Goal: Task Accomplishment & Management: Manage account settings

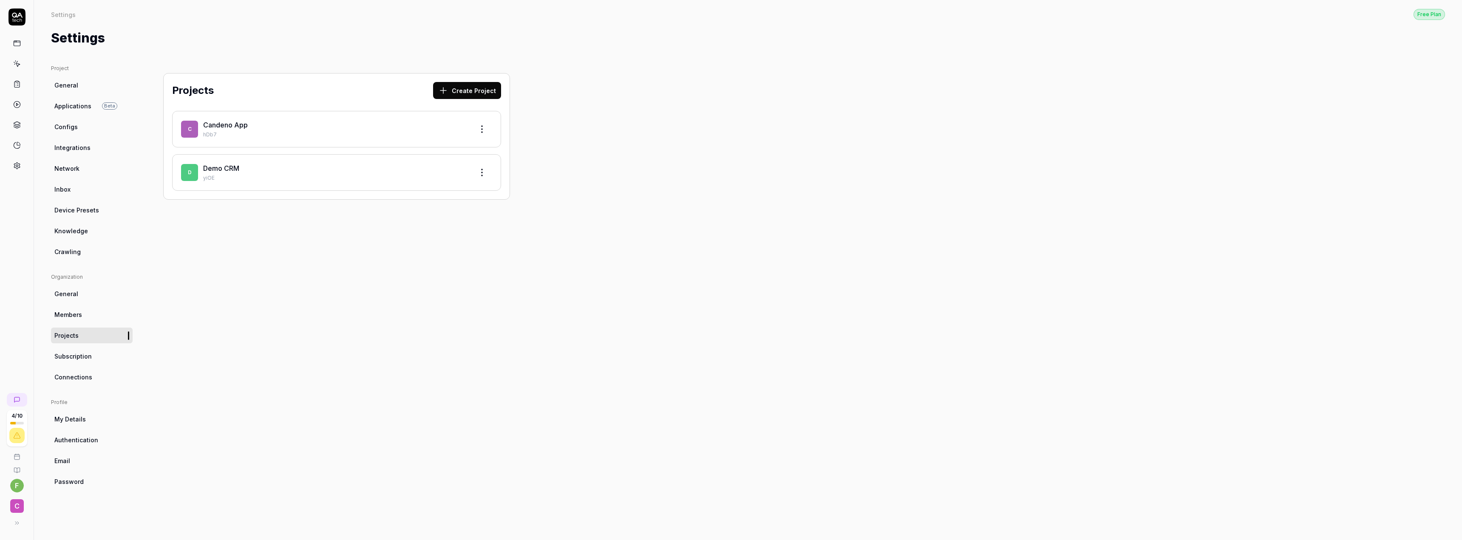
click at [483, 178] on html "4 / 10 f C Settings Free Plan Settings Free Plan Settings Project General Appli…" at bounding box center [731, 270] width 1462 height 540
click at [479, 130] on html "4 / 10 f C Settings Free Plan Settings Free Plan Settings Project General Appli…" at bounding box center [731, 270] width 1462 height 540
click at [481, 129] on html "4 / 10 f C Settings Free Plan Settings Free Plan Settings Project General Appli…" at bounding box center [731, 270] width 1462 height 540
click at [584, 150] on html "4 / 10 f C Settings Free Plan Settings Free Plan Settings Project General Appli…" at bounding box center [731, 270] width 1462 height 540
click at [223, 168] on link "Demo CRM" at bounding box center [221, 168] width 36 height 9
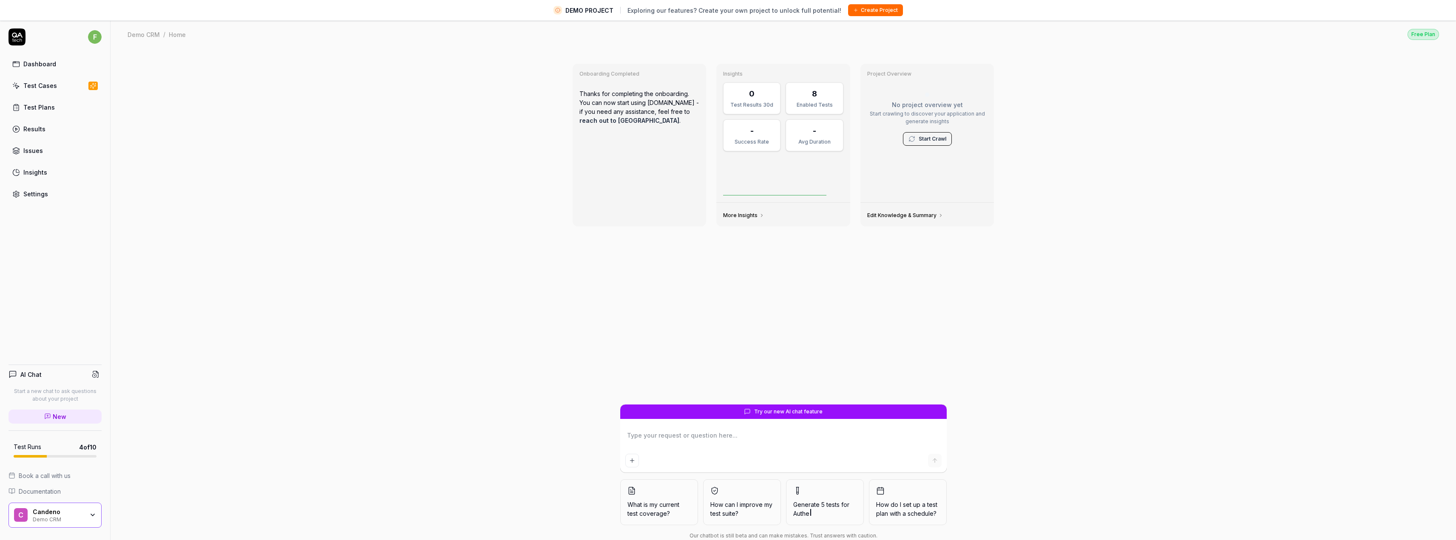
click at [6, 48] on div "f Dashboard Test Cases Test Plans Results Issues Insights Settings" at bounding box center [55, 115] width 110 height 174
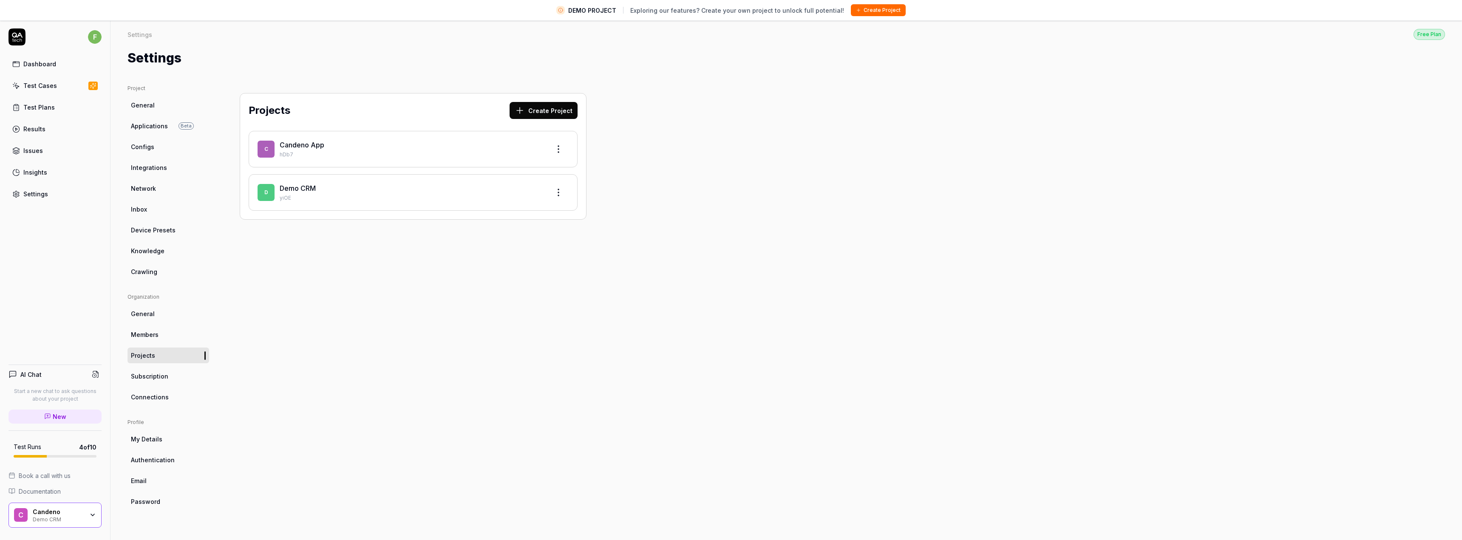
click at [560, 191] on html "DEMO PROJECT Exploring our features? Create your own project to unlock full pot…" at bounding box center [731, 280] width 1462 height 560
click at [532, 228] on div "Edit" at bounding box center [526, 231] width 81 height 19
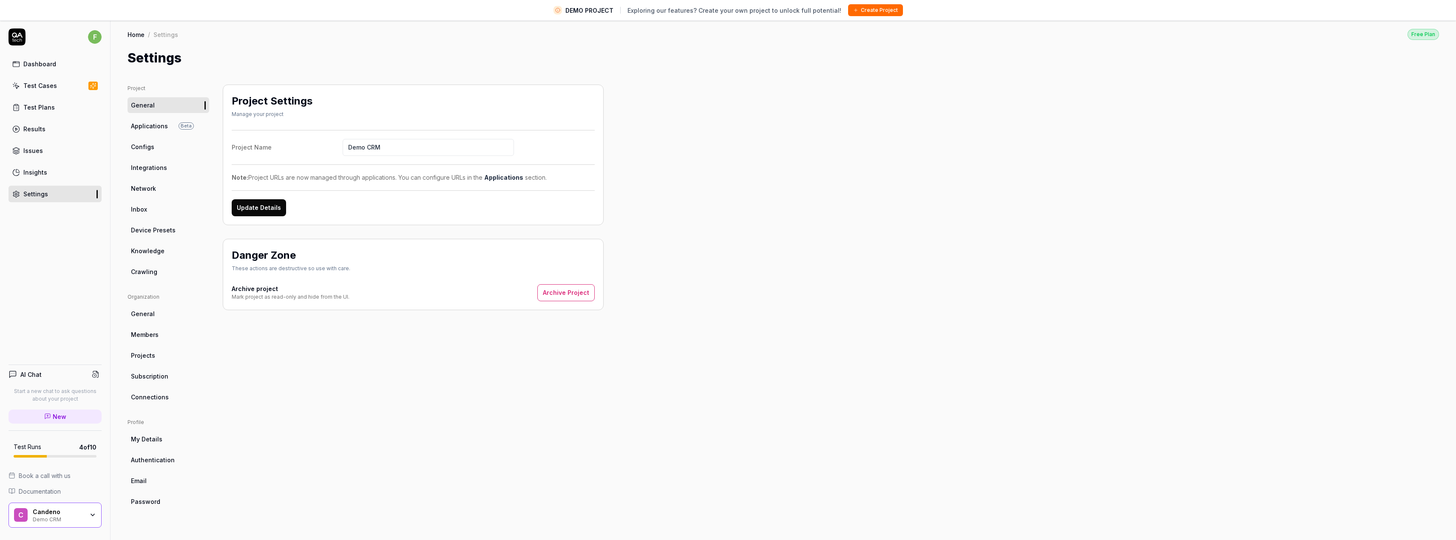
click at [570, 292] on button "Archive Project" at bounding box center [565, 292] width 57 height 17
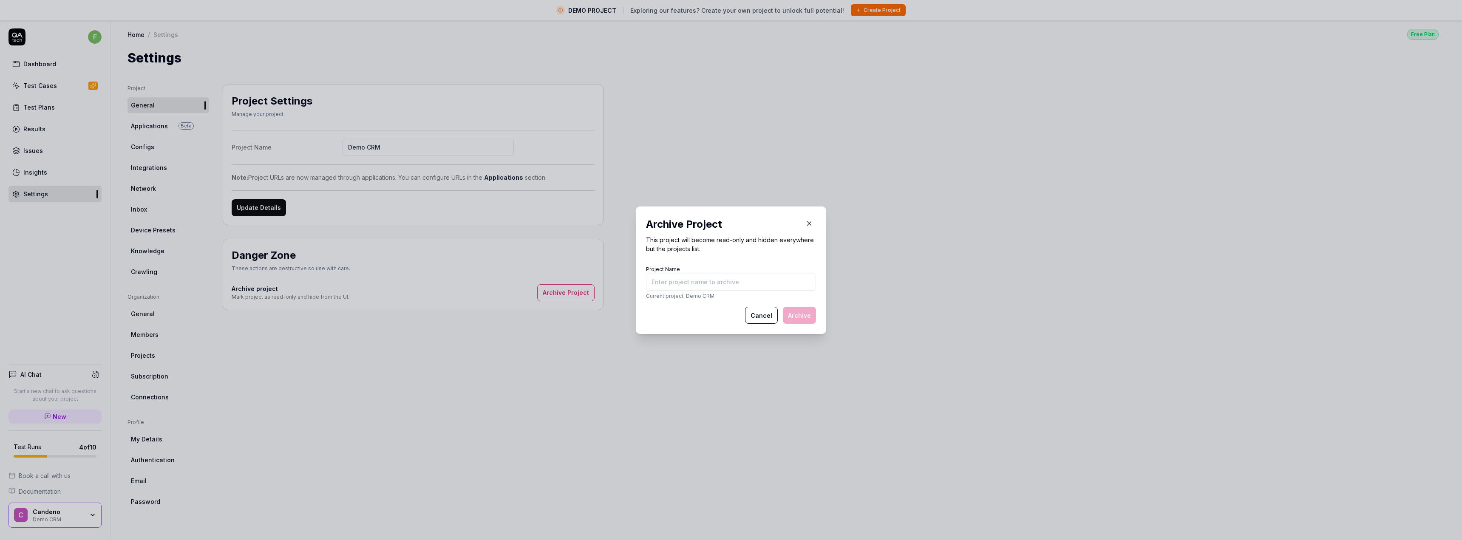
click at [732, 281] on input "Project Name" at bounding box center [731, 282] width 170 height 17
type input "Demo CRM"
click at [798, 318] on button "Archive" at bounding box center [799, 315] width 33 height 17
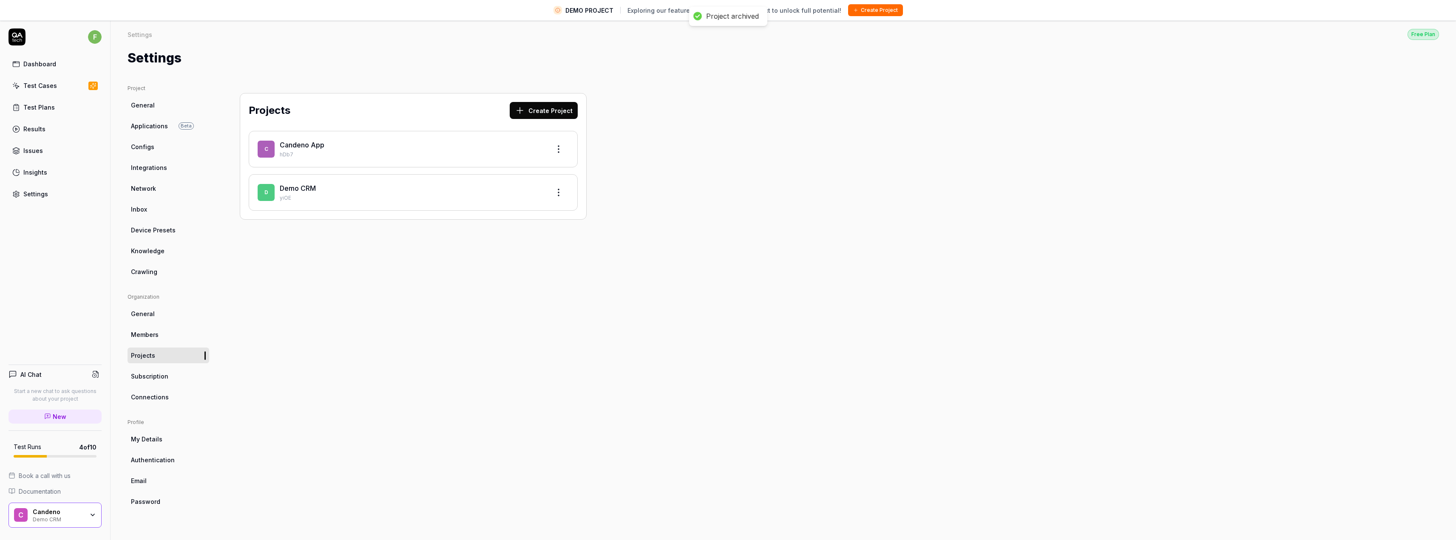
click at [428, 297] on div "Projects Create Project C Candeno App hDb7 D Demo CRM yiOE" at bounding box center [413, 314] width 381 height 459
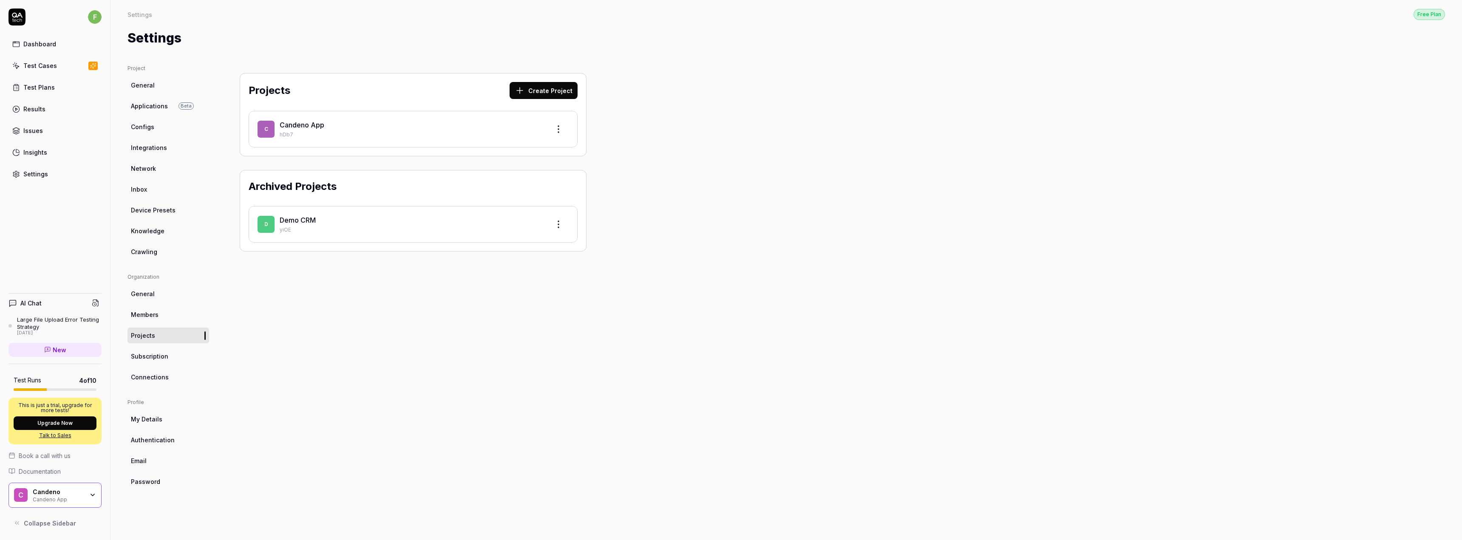
click at [552, 223] on html "f Dashboard Test Cases Test Plans Results Issues Insights Settings AI Chat Larg…" at bounding box center [731, 270] width 1462 height 540
click at [326, 294] on html "f Dashboard Test Cases Test Plans Results Issues Insights Settings AI Chat Larg…" at bounding box center [731, 270] width 1462 height 540
click at [312, 130] on div "Candeno App hDb7" at bounding box center [412, 129] width 264 height 19
click at [311, 125] on link "Candeno App" at bounding box center [302, 125] width 45 height 9
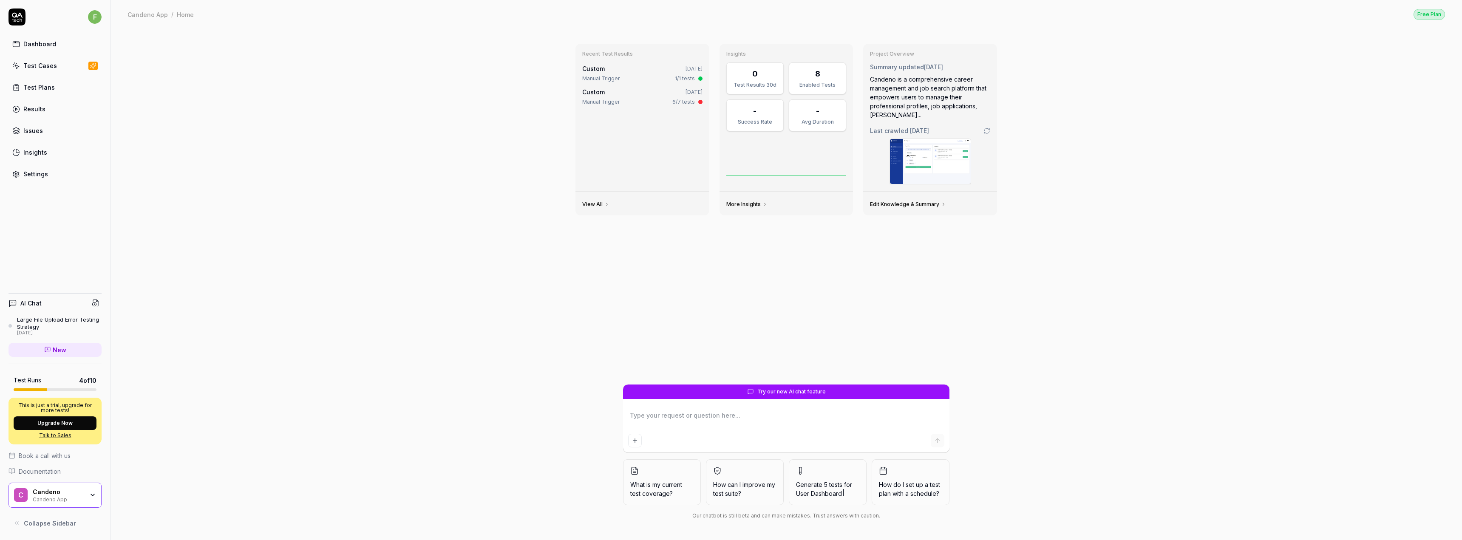
click at [739, 420] on textarea at bounding box center [786, 419] width 316 height 21
type textarea "*"
click at [44, 68] on div "Test Cases" at bounding box center [40, 65] width 34 height 9
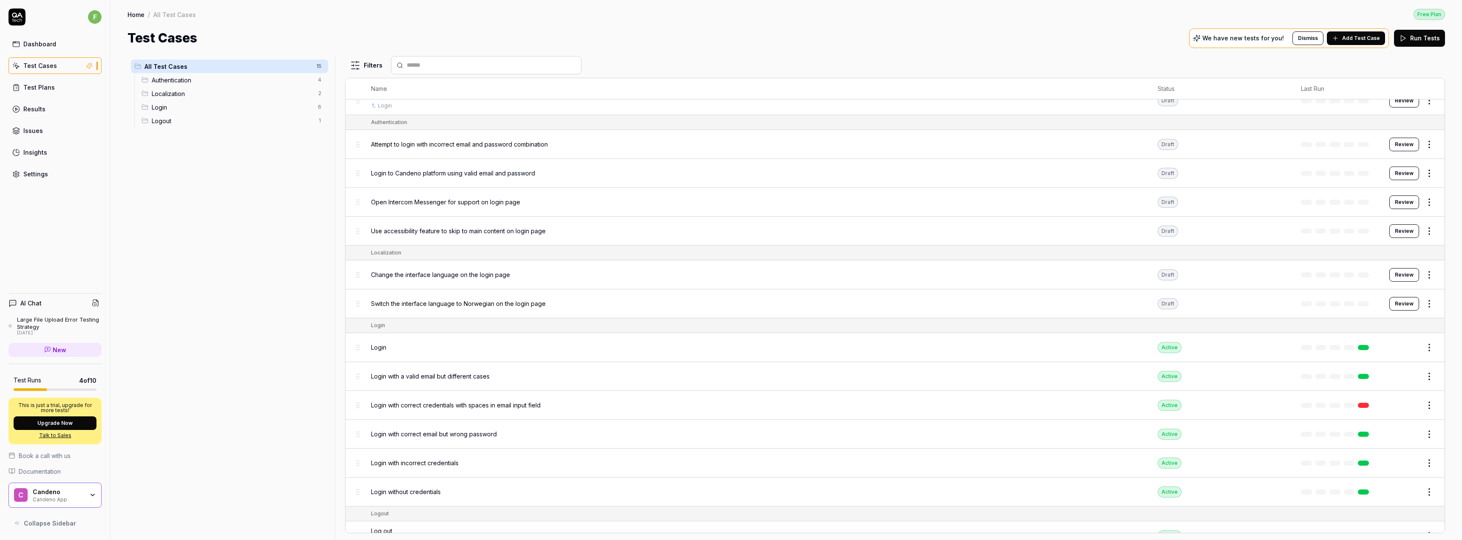
scroll to position [59, 0]
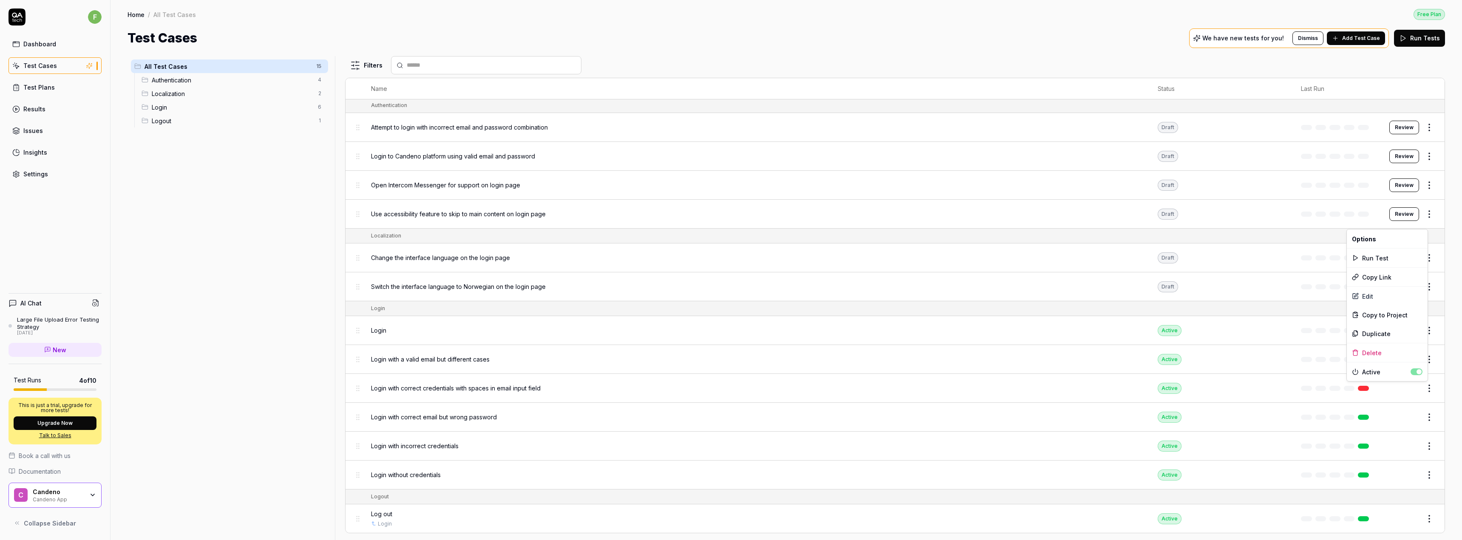
click at [1418, 386] on html "f Dashboard Test Cases Test Plans Results Issues Insights Settings AI Chat Larg…" at bounding box center [731, 270] width 1462 height 540
click at [289, 396] on html "f Dashboard Test Cases Test Plans Results Issues Insights Settings AI Chat Larg…" at bounding box center [731, 270] width 1462 height 540
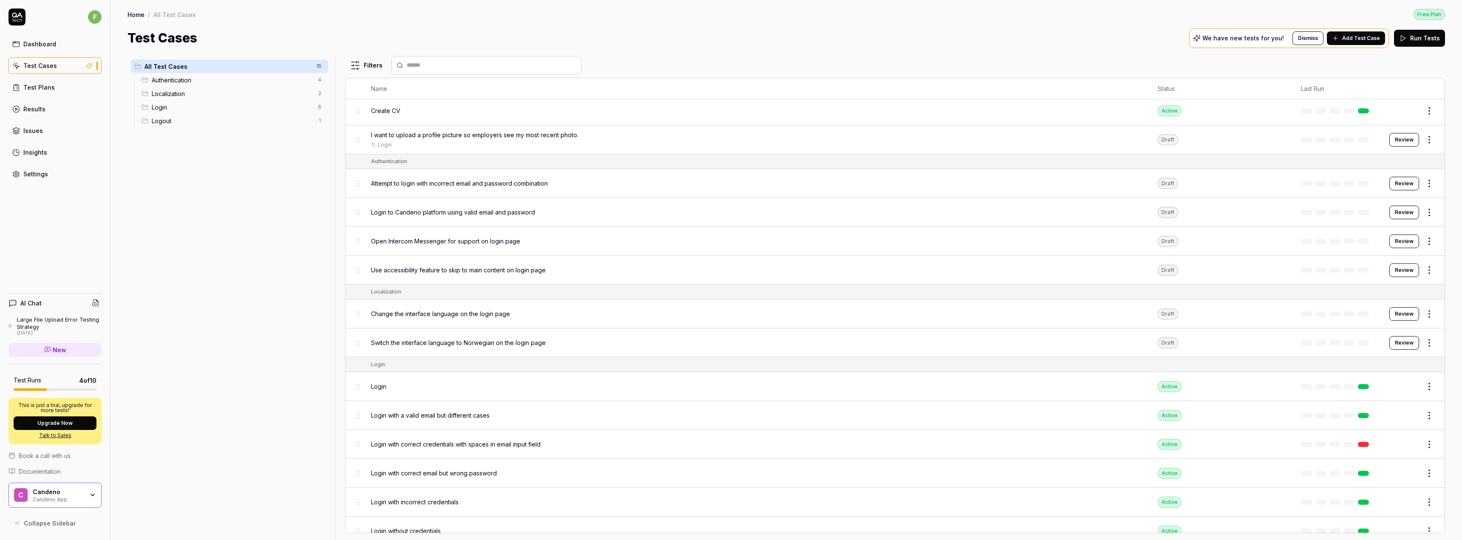
scroll to position [0, 0]
click at [1422, 348] on html "f Dashboard Test Cases Test Plans Results Issues Insights Settings AI Chat Larg…" at bounding box center [731, 270] width 1462 height 540
click at [1385, 473] on div "Delete" at bounding box center [1387, 476] width 81 height 19
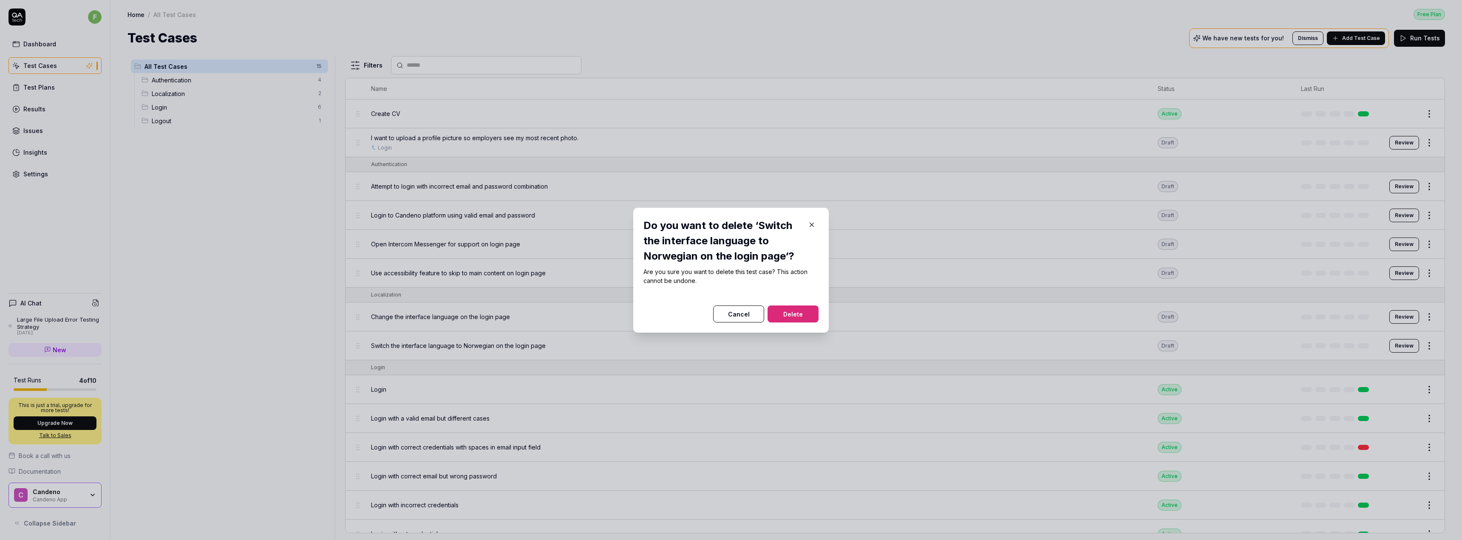
click at [800, 312] on button "Delete" at bounding box center [793, 314] width 51 height 17
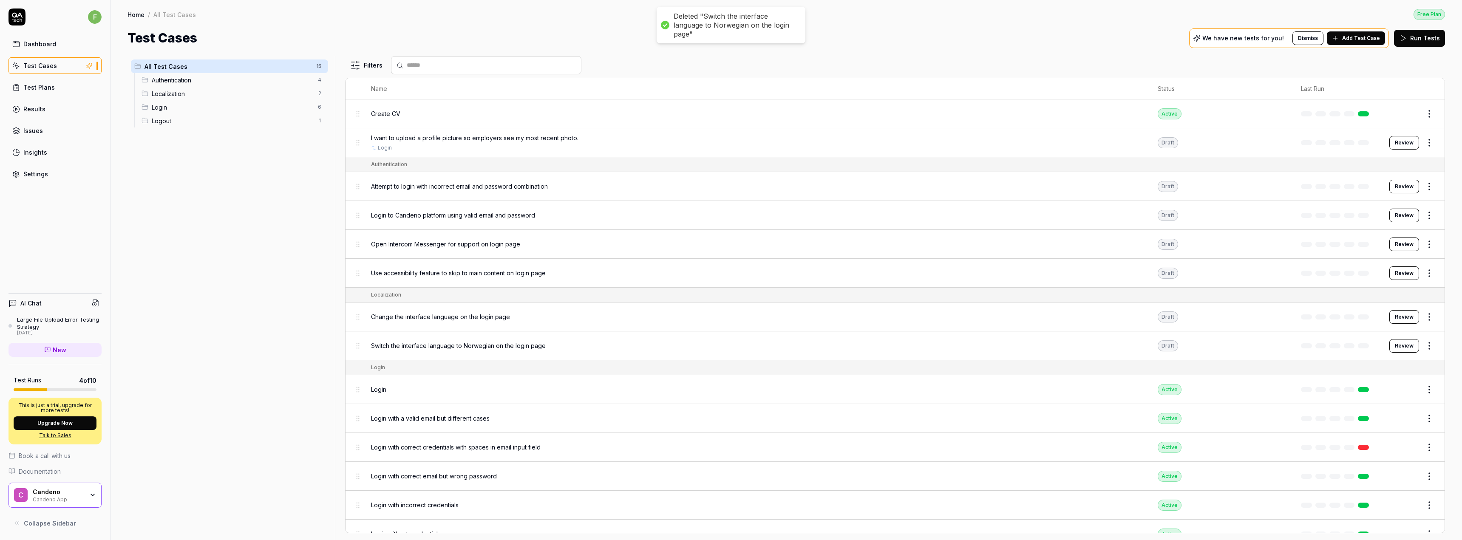
click at [1423, 320] on body "Deleted "Switch the interface language to Norwegian on the login page" f Dashbo…" at bounding box center [731, 270] width 1462 height 540
click at [1368, 450] on div "Delete" at bounding box center [1387, 447] width 81 height 19
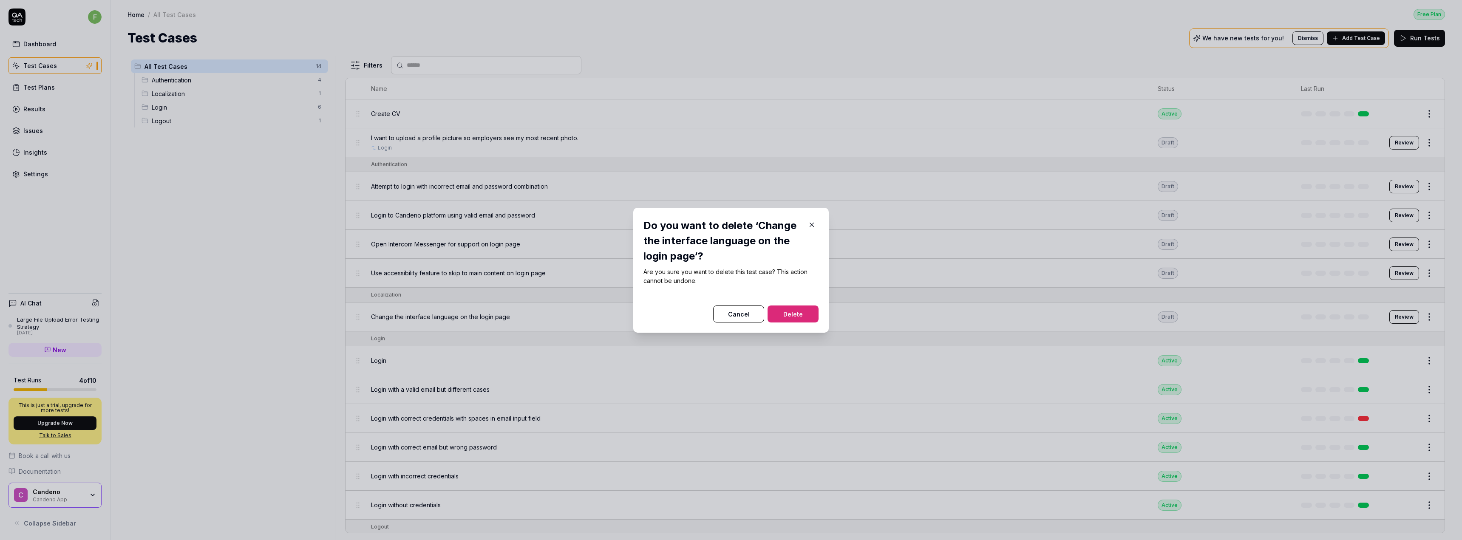
click at [789, 313] on button "Delete" at bounding box center [793, 314] width 51 height 17
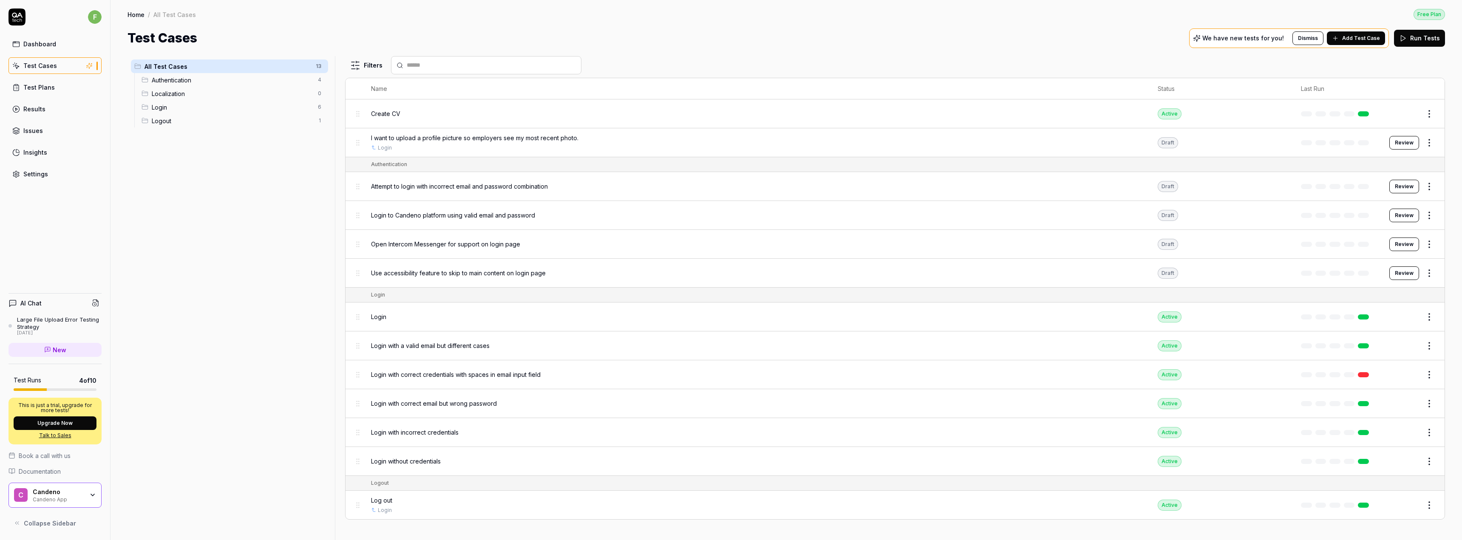
click at [1428, 273] on html "f Dashboard Test Cases Test Plans Results Issues Insights Settings AI Chat Larg…" at bounding box center [731, 270] width 1462 height 540
click at [1382, 402] on div "Delete" at bounding box center [1393, 403] width 81 height 19
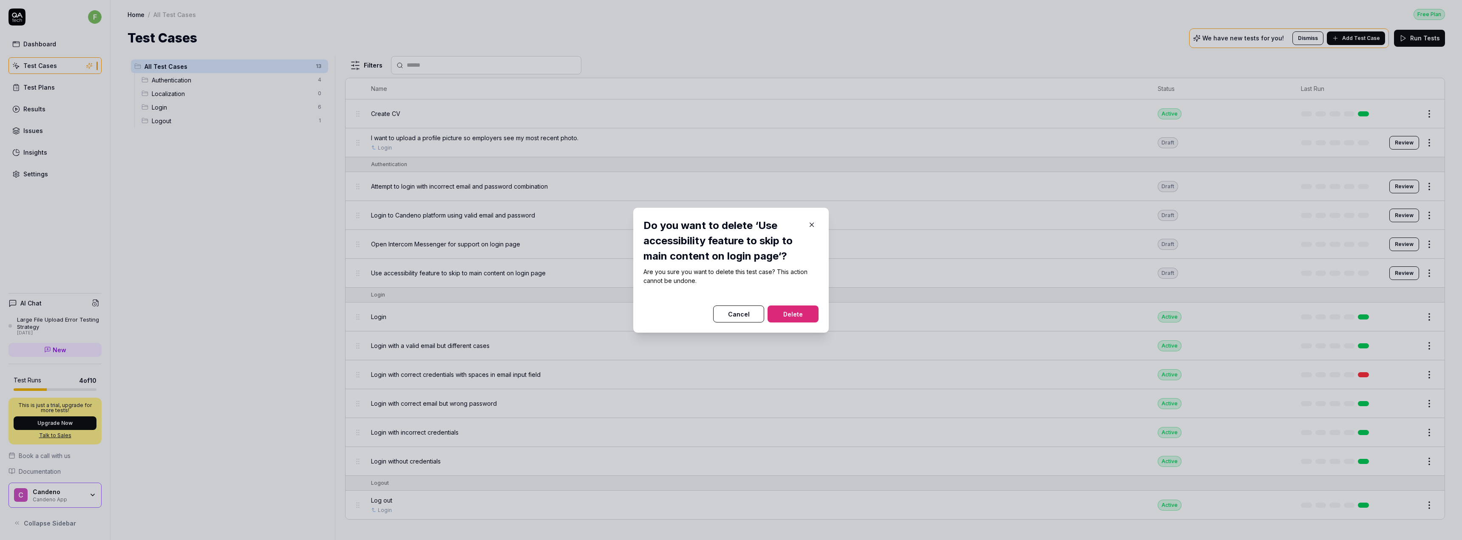
click at [804, 318] on button "Delete" at bounding box center [793, 314] width 51 height 17
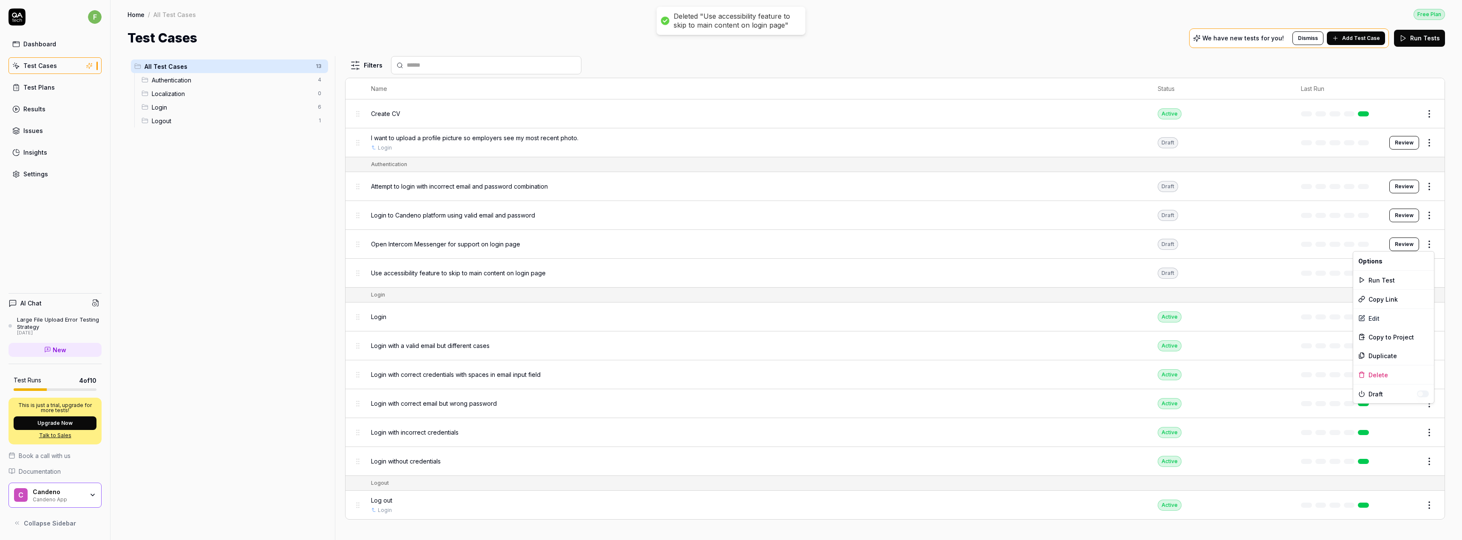
click at [1432, 243] on html "Deleted "Use accessibility feature to skip to main content on login page" f Das…" at bounding box center [731, 270] width 1462 height 540
click at [1375, 374] on div "Delete" at bounding box center [1393, 375] width 81 height 19
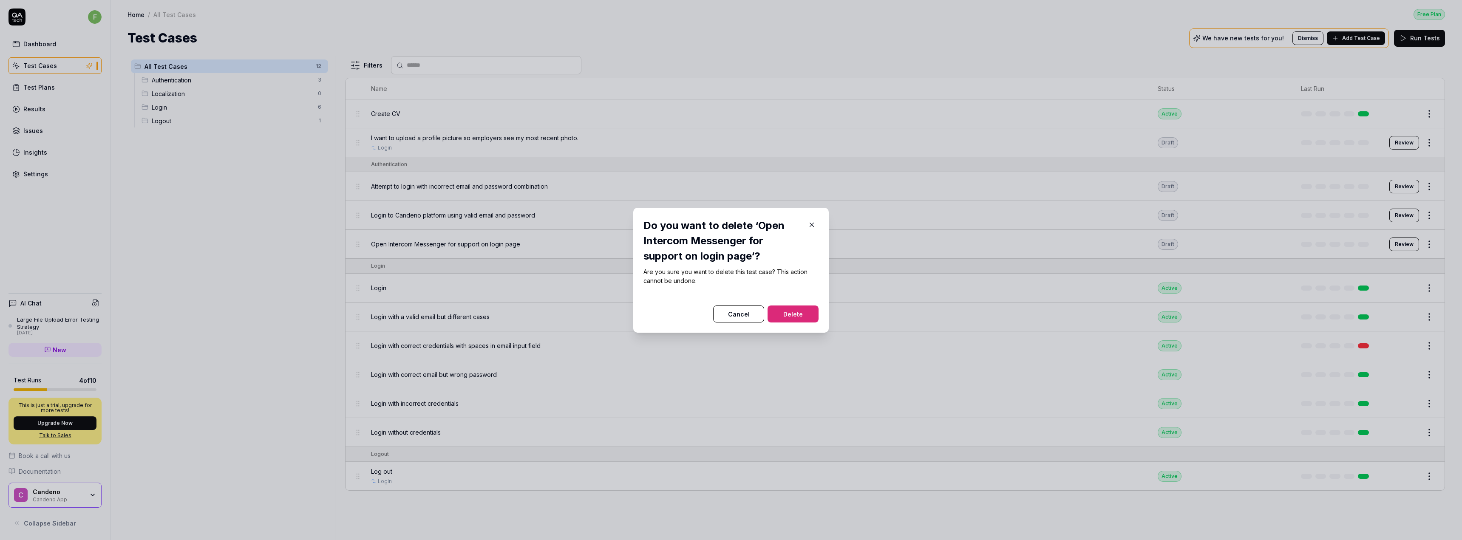
click at [776, 314] on button "Delete" at bounding box center [793, 314] width 51 height 17
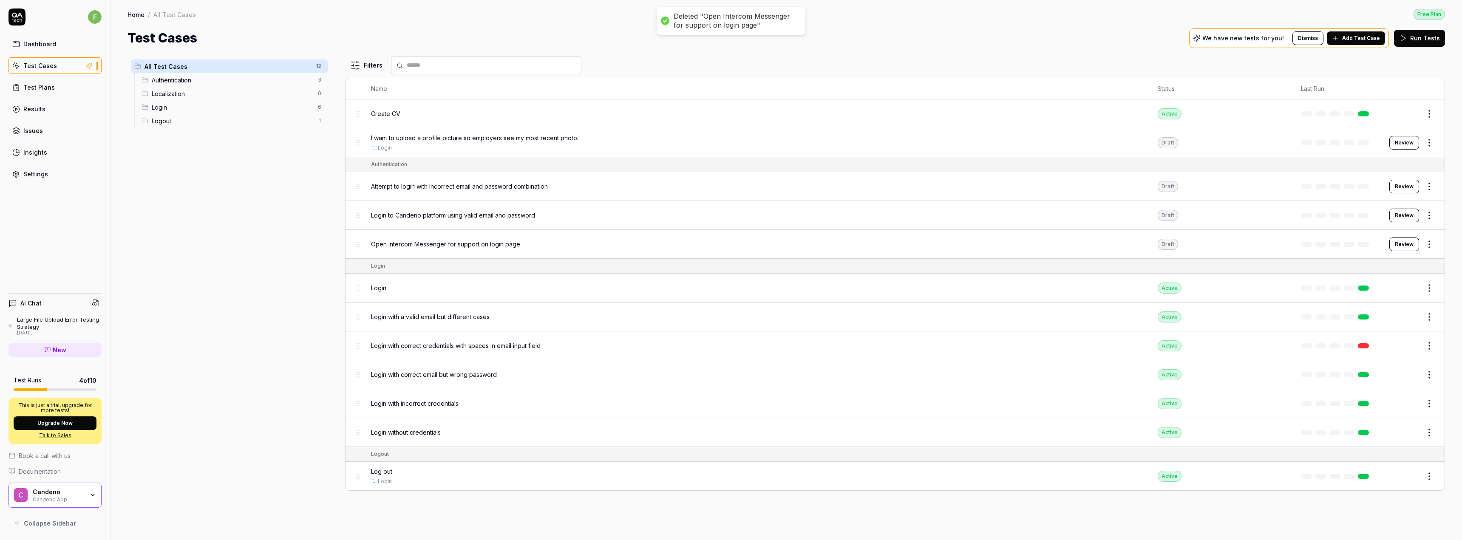
click at [1432, 212] on html "Deleted "Open Intercom Messenger for support on login page" f Dashboard Test Ca…" at bounding box center [731, 270] width 1462 height 540
click at [1381, 341] on div "Delete" at bounding box center [1393, 346] width 81 height 19
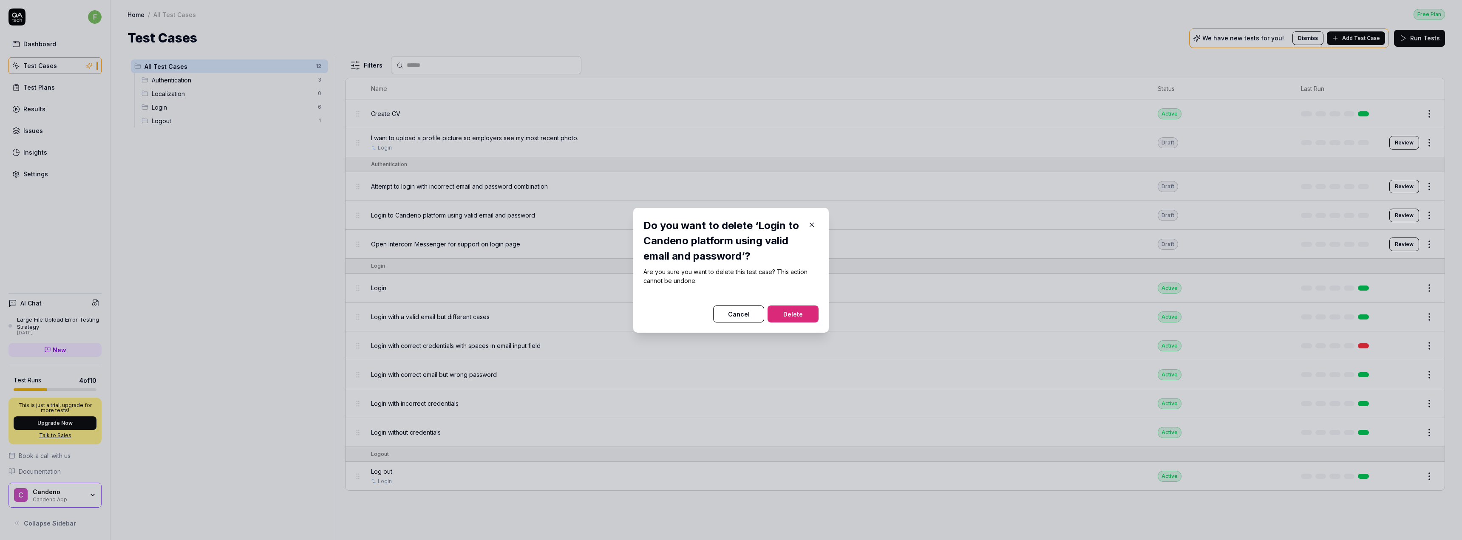
click at [784, 313] on button "Delete" at bounding box center [793, 314] width 51 height 17
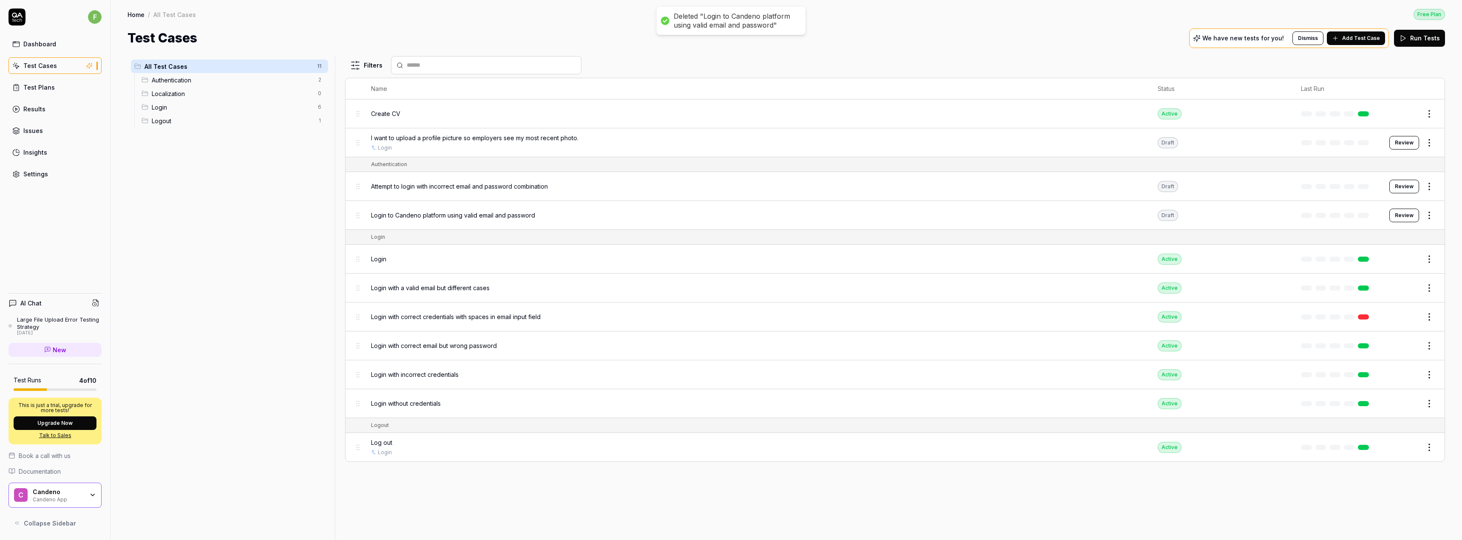
click at [1431, 184] on html "Deleted "Login to Candeno platform using valid email and password" f Dashboard …" at bounding box center [731, 270] width 1462 height 540
click at [1396, 314] on div "Delete" at bounding box center [1393, 317] width 81 height 19
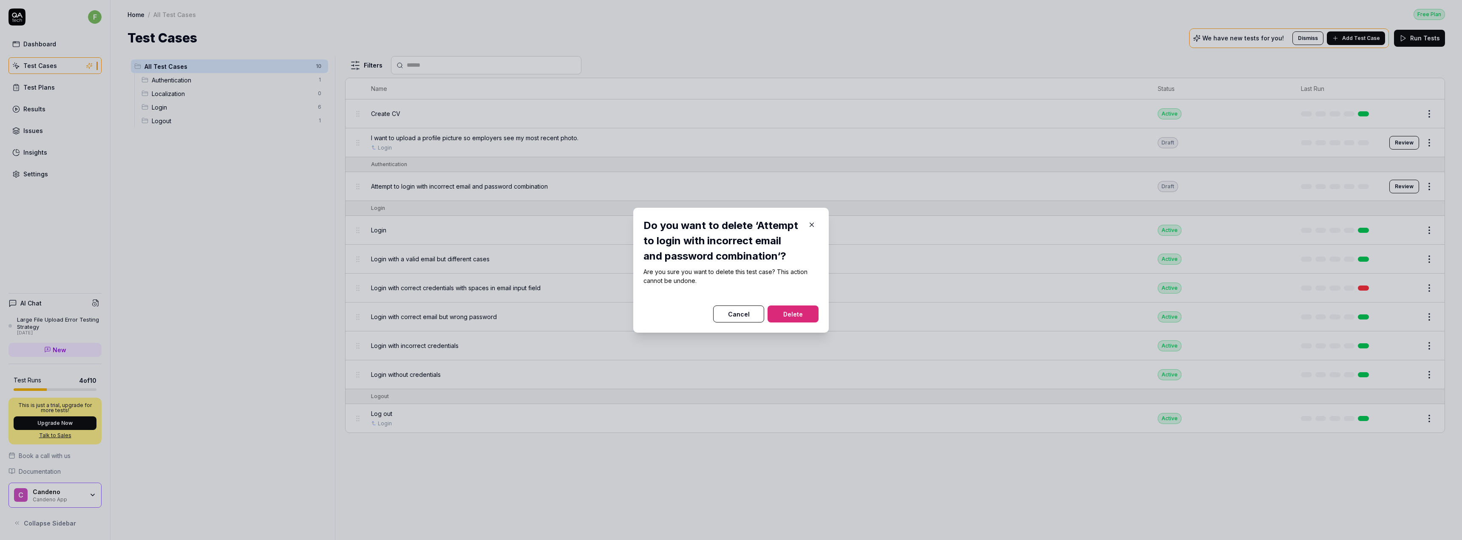
click at [803, 303] on div at bounding box center [731, 300] width 175 height 10
drag, startPoint x: 805, startPoint y: 314, endPoint x: 820, endPoint y: 314, distance: 15.3
click at [805, 315] on button "Delete" at bounding box center [793, 314] width 51 height 17
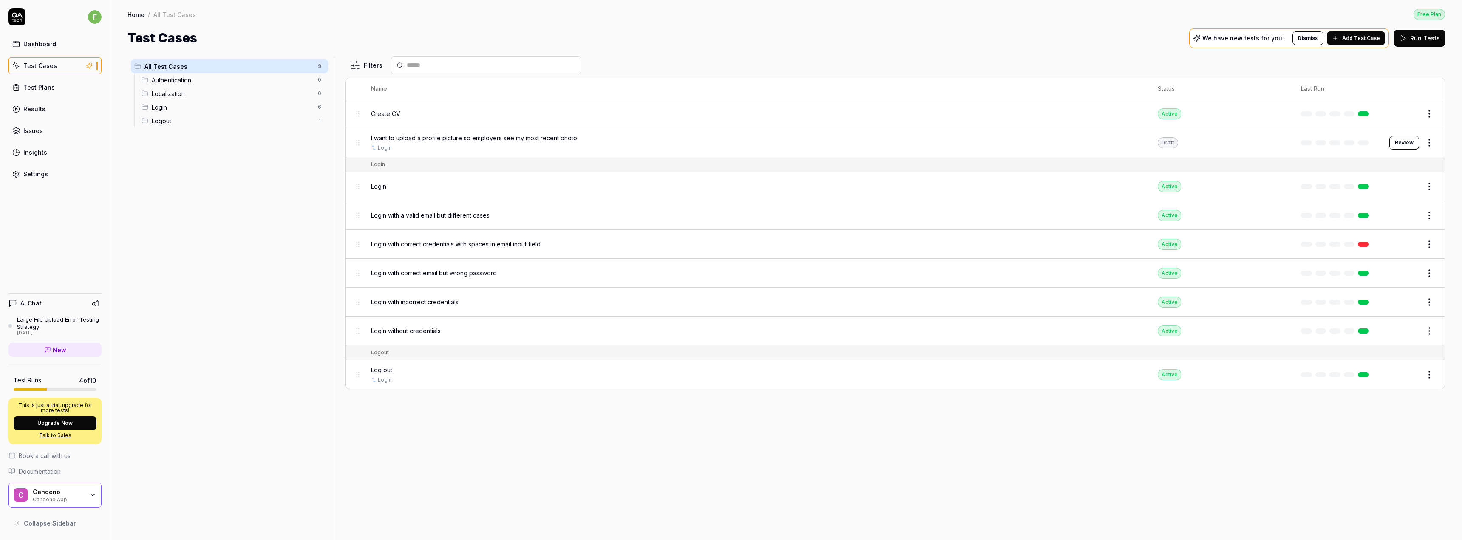
click at [1431, 115] on html "f Dashboard Test Cases Test Plans Results Issues Insights Settings AI Chat Larg…" at bounding box center [731, 270] width 1462 height 540
click at [1366, 246] on div "Delete" at bounding box center [1393, 244] width 81 height 19
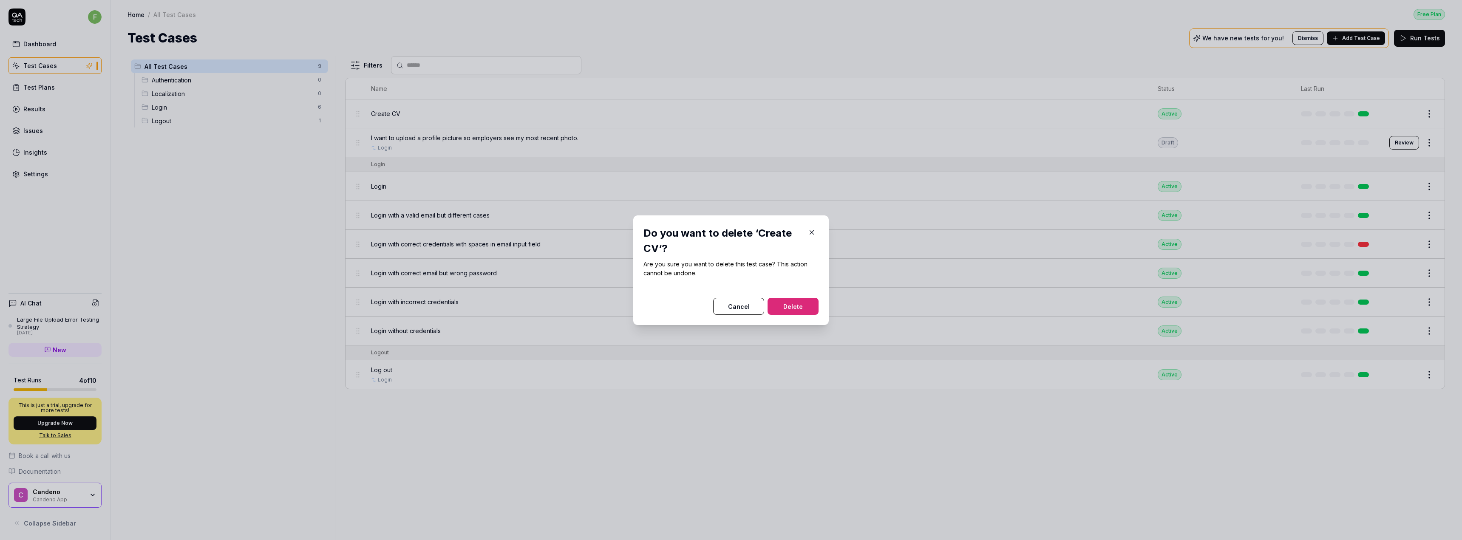
click at [797, 303] on button "Delete" at bounding box center [793, 306] width 51 height 17
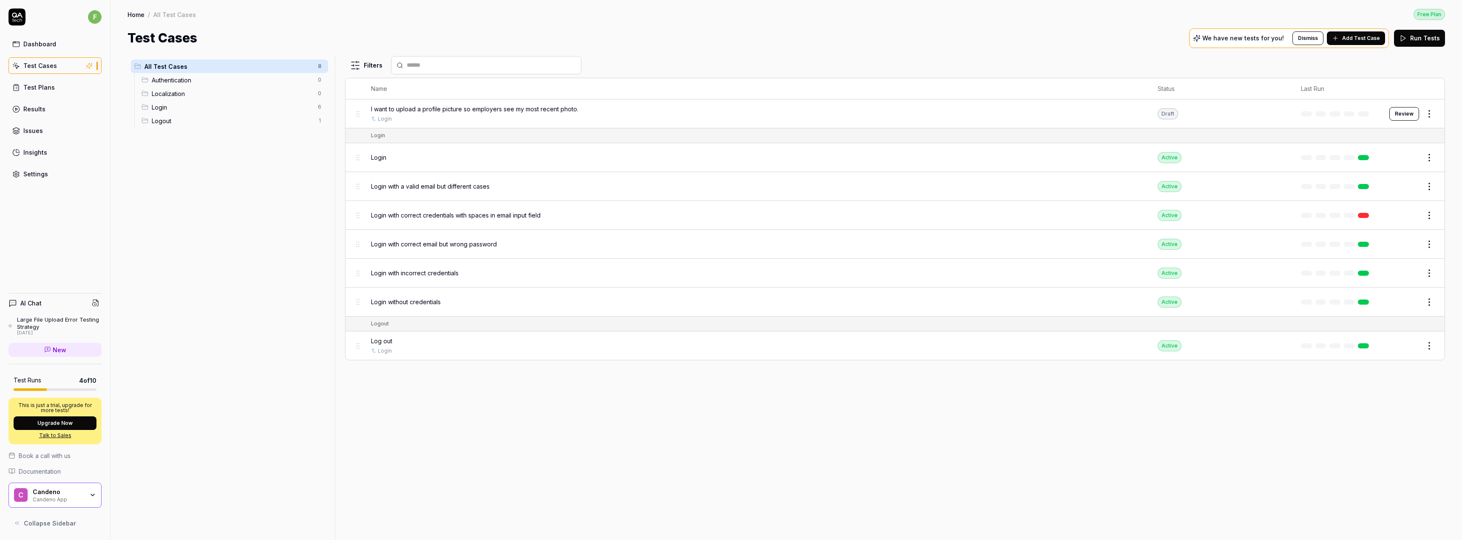
click at [1428, 113] on html "Deleted "Create CV" f Dashboard Test Cases Test Plans Results Issues Insights S…" at bounding box center [731, 270] width 1462 height 540
click at [1376, 247] on div "Delete" at bounding box center [1393, 244] width 81 height 19
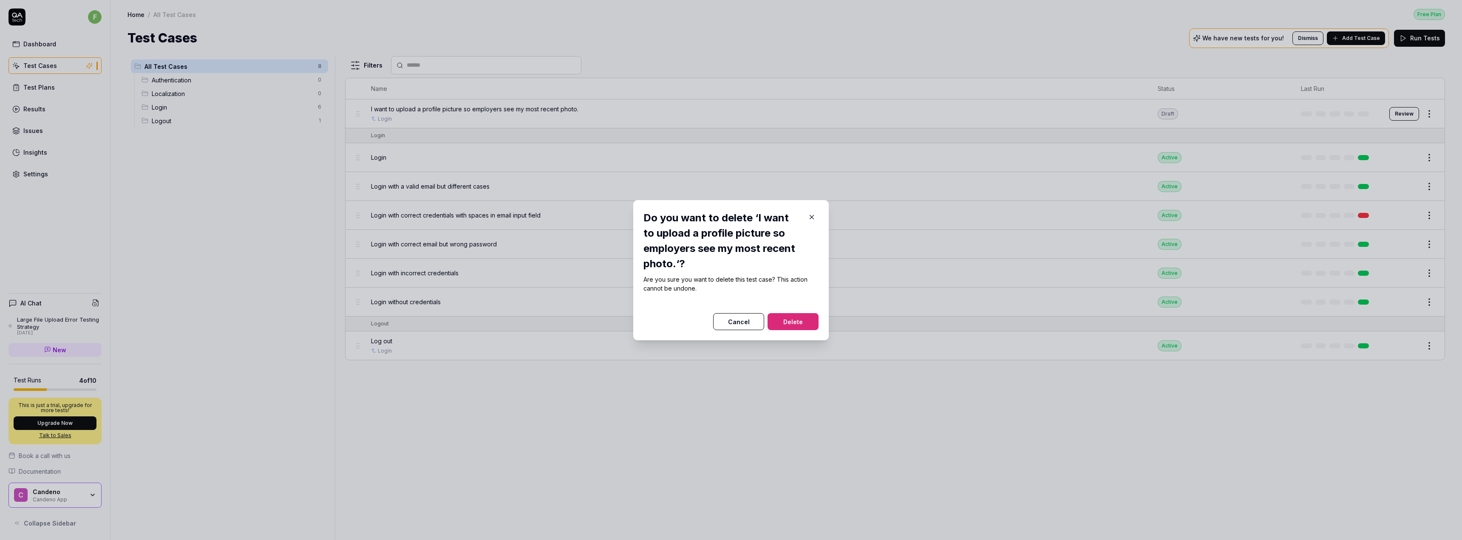
click at [799, 322] on button "Delete" at bounding box center [793, 321] width 51 height 17
